Goal: Task Accomplishment & Management: Manage account settings

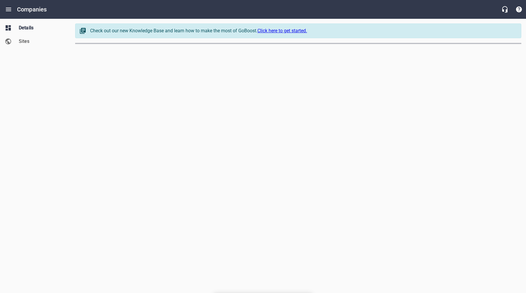
select select "[US_STATE]"
select select "63"
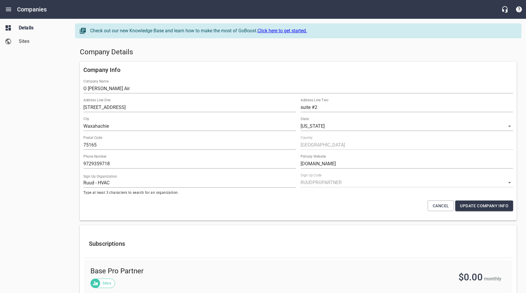
click at [26, 41] on span "Sites" at bounding box center [41, 41] width 45 height 7
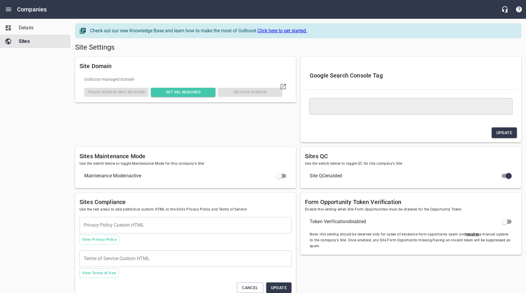
type textarea "<meta name="google-site-verification" content="TKsi9E6N1AFfCN15NPwf3XP1RdaFyla1…"
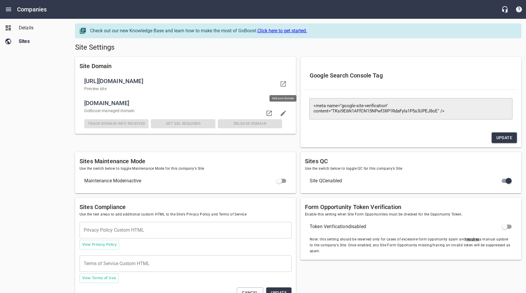
click at [283, 84] on icon at bounding box center [283, 83] width 5 height 5
click at [9, 9] on icon "Open drawer" at bounding box center [8, 9] width 7 height 7
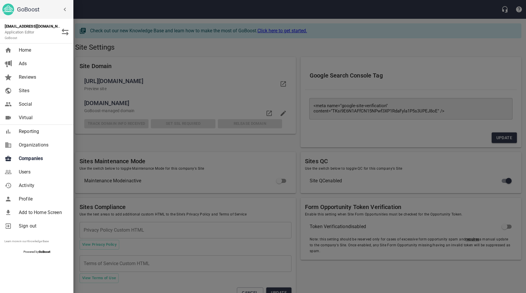
drag, startPoint x: 103, startPoint y: 134, endPoint x: 103, endPoint y: 116, distance: 18.2
click at [103, 134] on div at bounding box center [263, 146] width 526 height 293
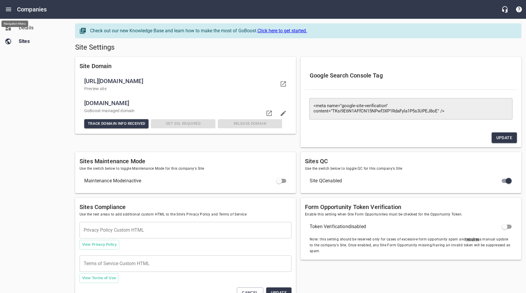
click at [24, 93] on div "Details Sites" at bounding box center [35, 146] width 71 height 293
click at [270, 113] on icon at bounding box center [269, 113] width 7 height 7
drag, startPoint x: 29, startPoint y: 30, endPoint x: 72, endPoint y: 0, distance: 52.3
click at [29, 30] on span "Details" at bounding box center [41, 27] width 45 height 7
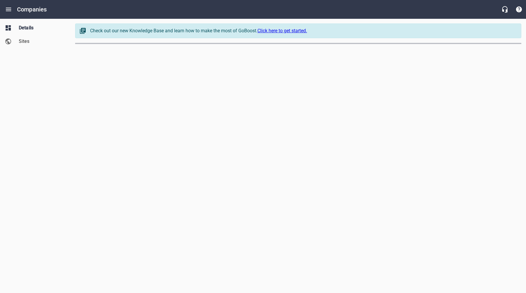
select select "[US_STATE]"
select select "63"
select select "[US_STATE]"
select select "63"
